Goal: Information Seeking & Learning: Learn about a topic

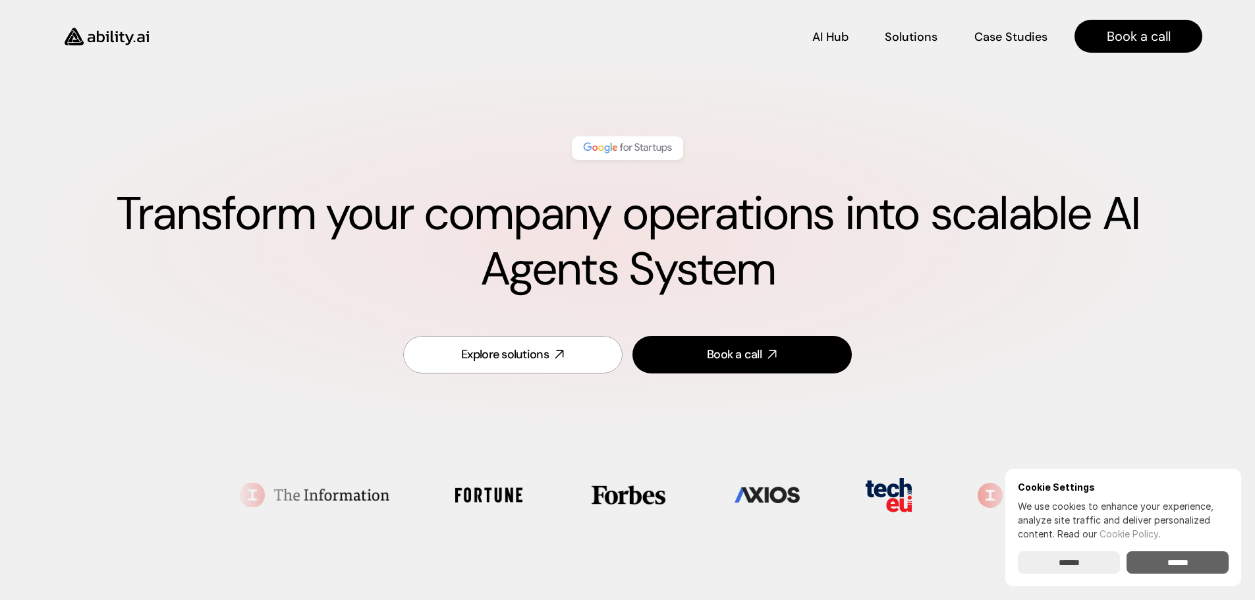
click at [1151, 559] on input "******" at bounding box center [1178, 563] width 102 height 22
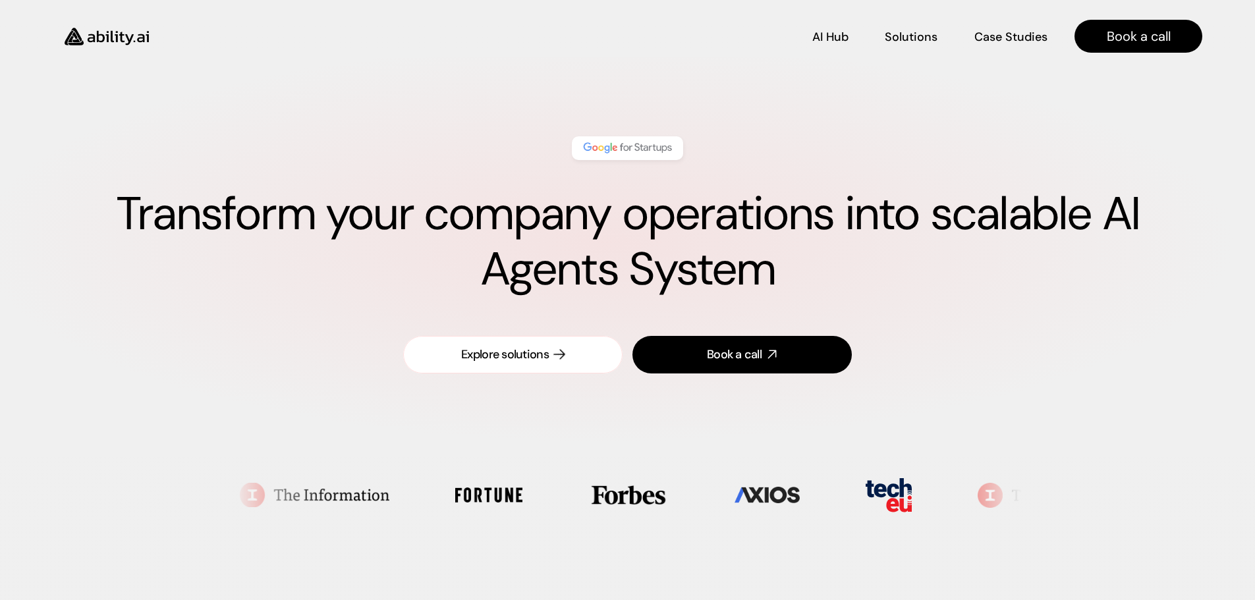
click at [572, 357] on link "Explore solutions" at bounding box center [512, 355] width 219 height 38
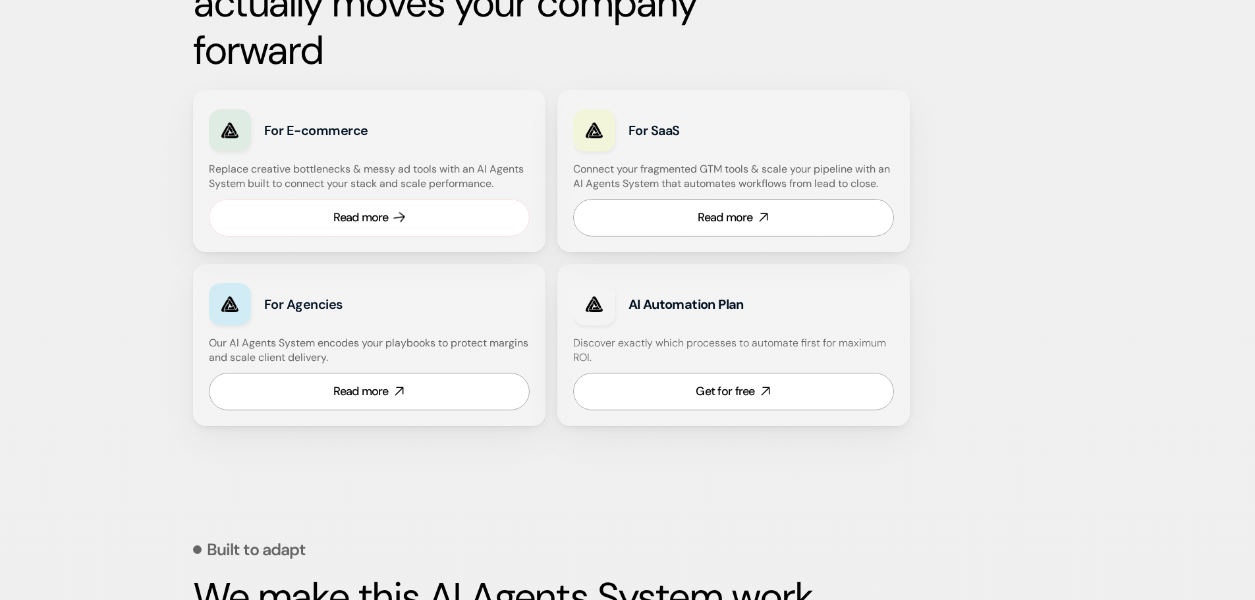
scroll to position [811, 0]
click at [419, 214] on link "Read more" at bounding box center [369, 217] width 321 height 38
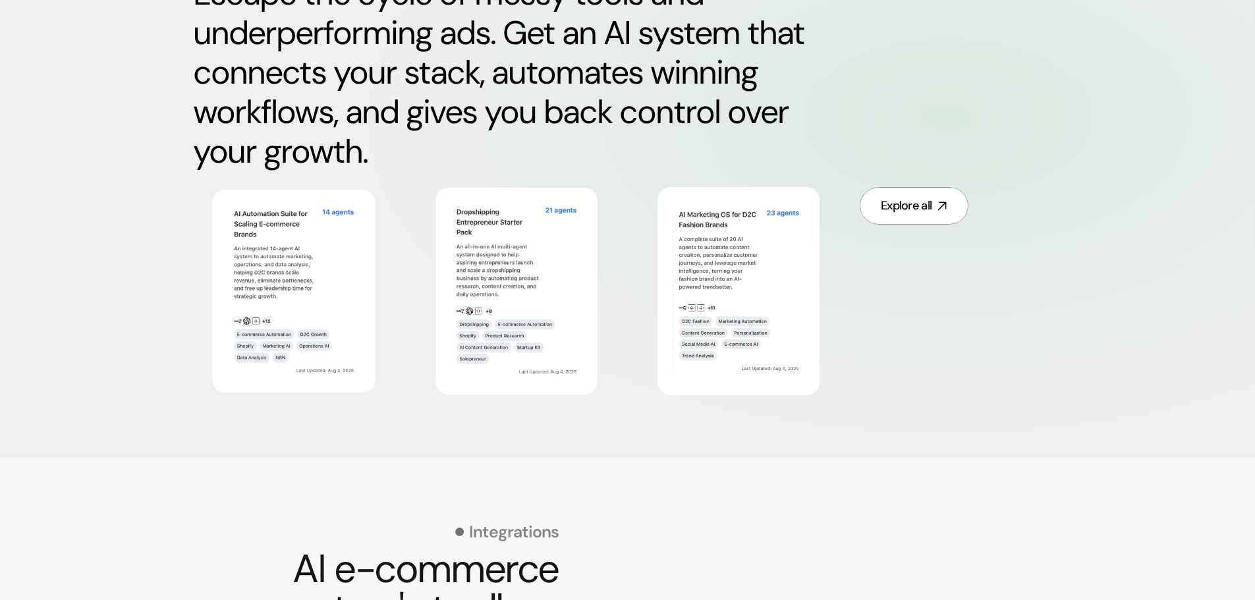
scroll to position [725, 0]
drag, startPoint x: 474, startPoint y: 567, endPoint x: 286, endPoint y: 32, distance: 567.3
